Goal: Task Accomplishment & Management: Manage account settings

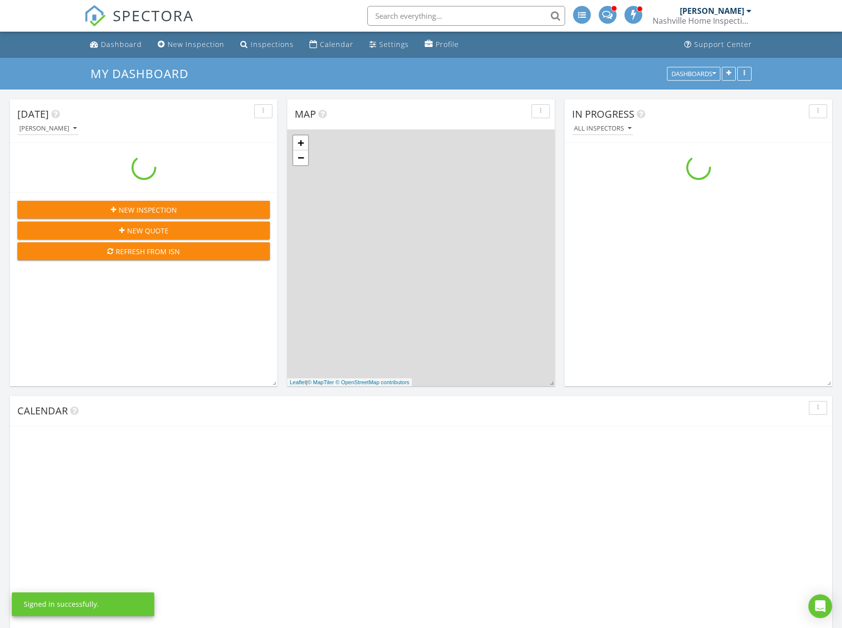
scroll to position [915, 857]
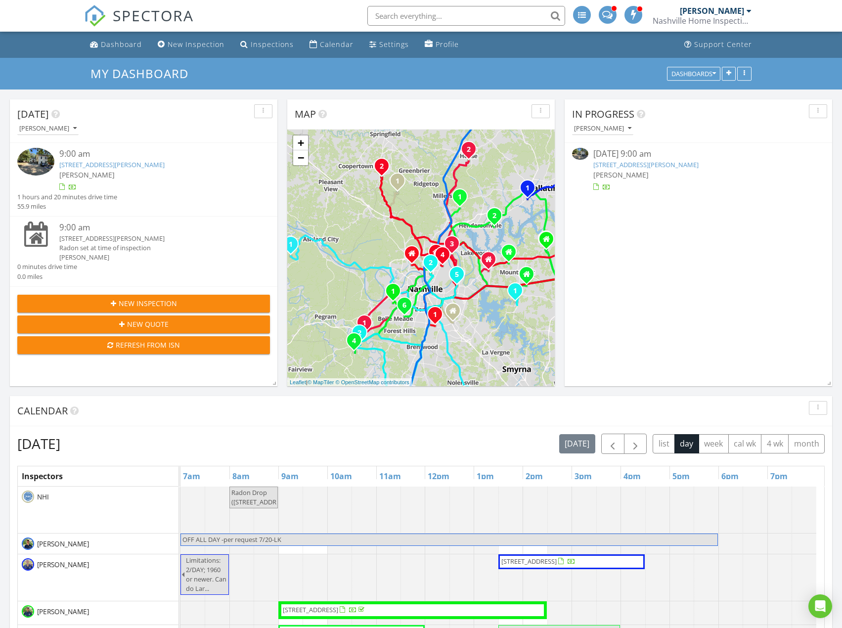
click at [134, 167] on link "[STREET_ADDRESS][PERSON_NAME]" at bounding box center [111, 164] width 105 height 9
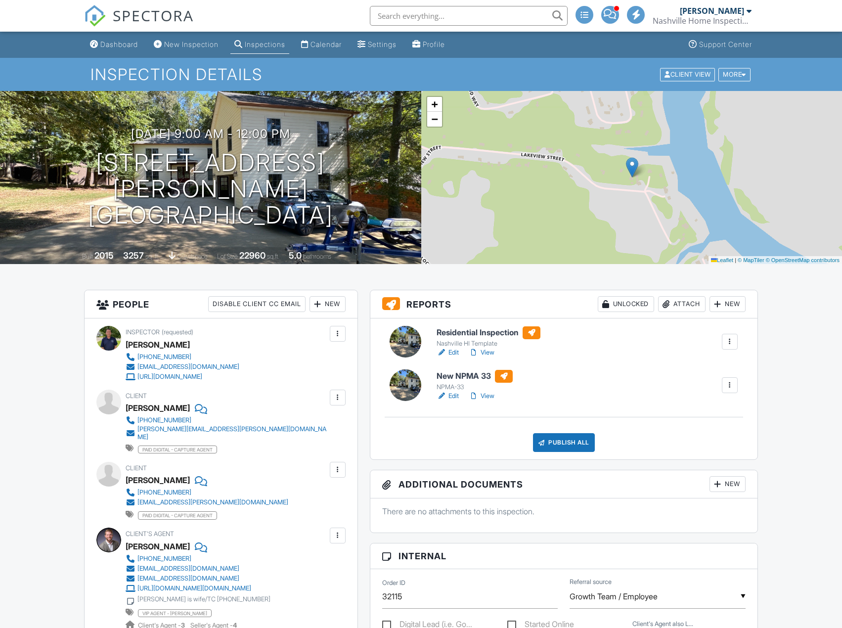
click at [454, 353] on link "Edit" at bounding box center [448, 353] width 22 height 10
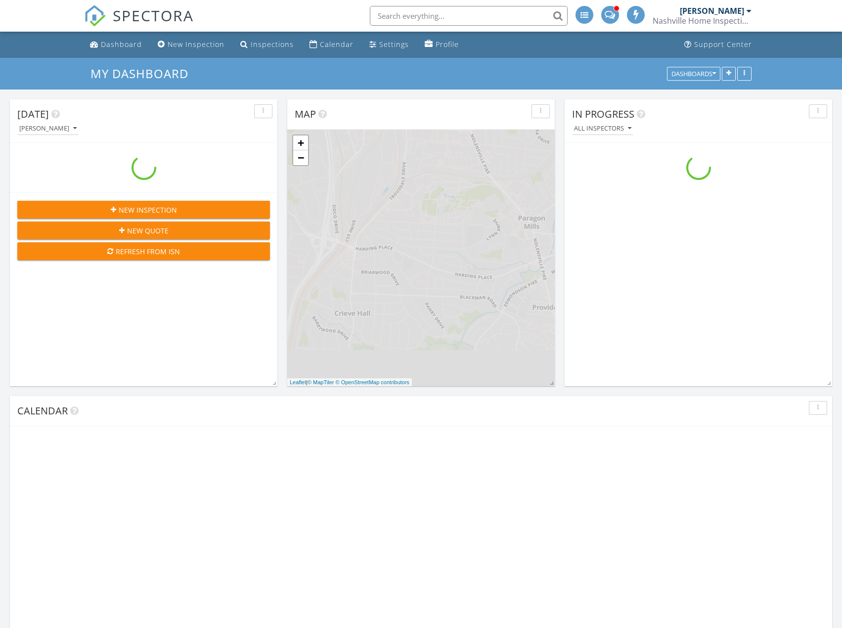
scroll to position [915, 857]
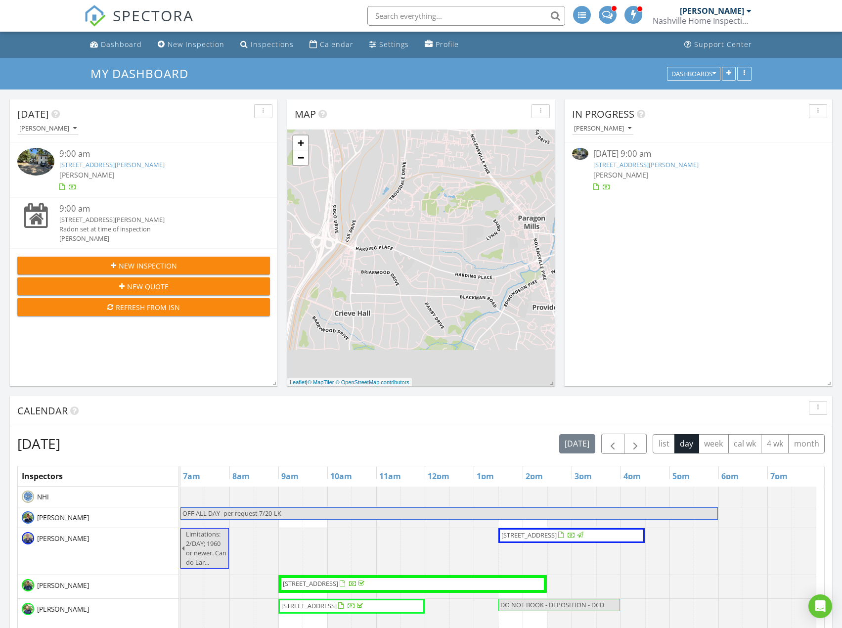
click at [87, 162] on link "[STREET_ADDRESS][PERSON_NAME]" at bounding box center [111, 164] width 105 height 9
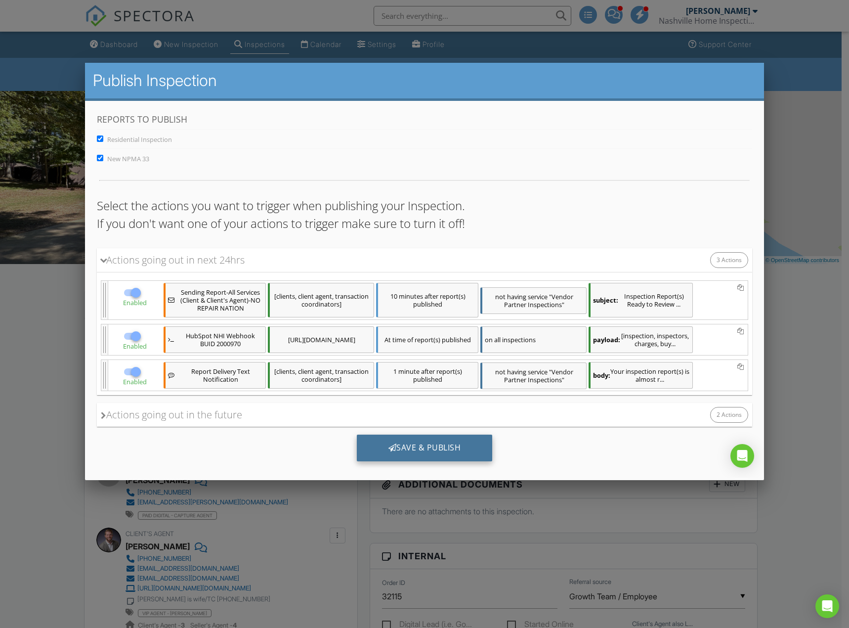
click at [449, 455] on div "Save & Publish" at bounding box center [425, 448] width 136 height 27
